Goal: Find specific page/section: Find specific page/section

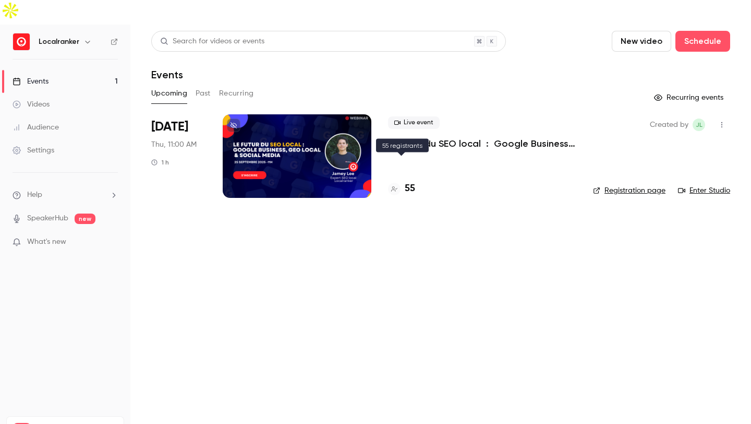
click at [409, 182] on h4 "55" at bounding box center [410, 189] width 10 height 14
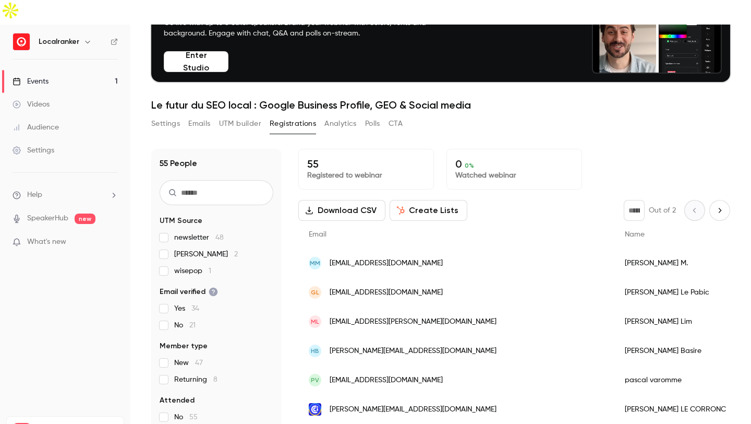
click at [198, 249] on span "jamey 2" at bounding box center [206, 254] width 64 height 10
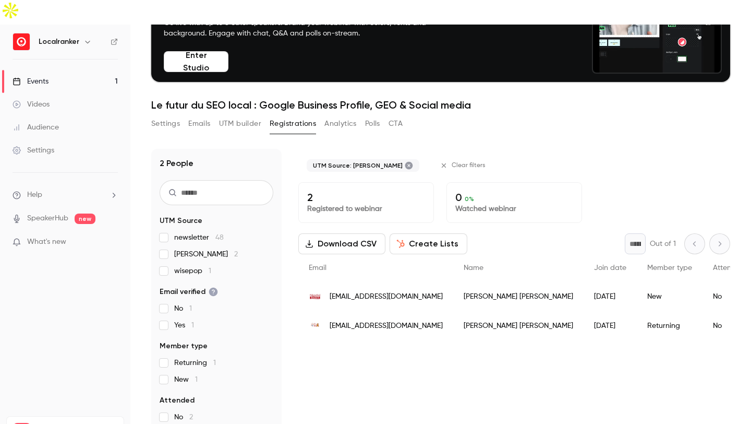
click at [198, 249] on span "jamey 2" at bounding box center [206, 254] width 64 height 10
